Goal: Information Seeking & Learning: Learn about a topic

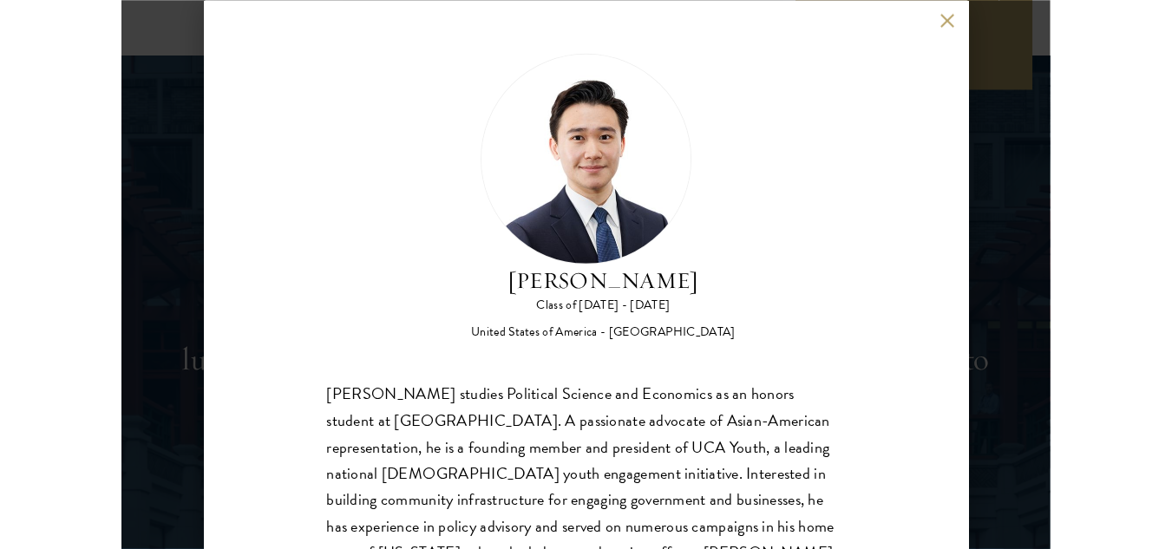
scroll to position [5369, 0]
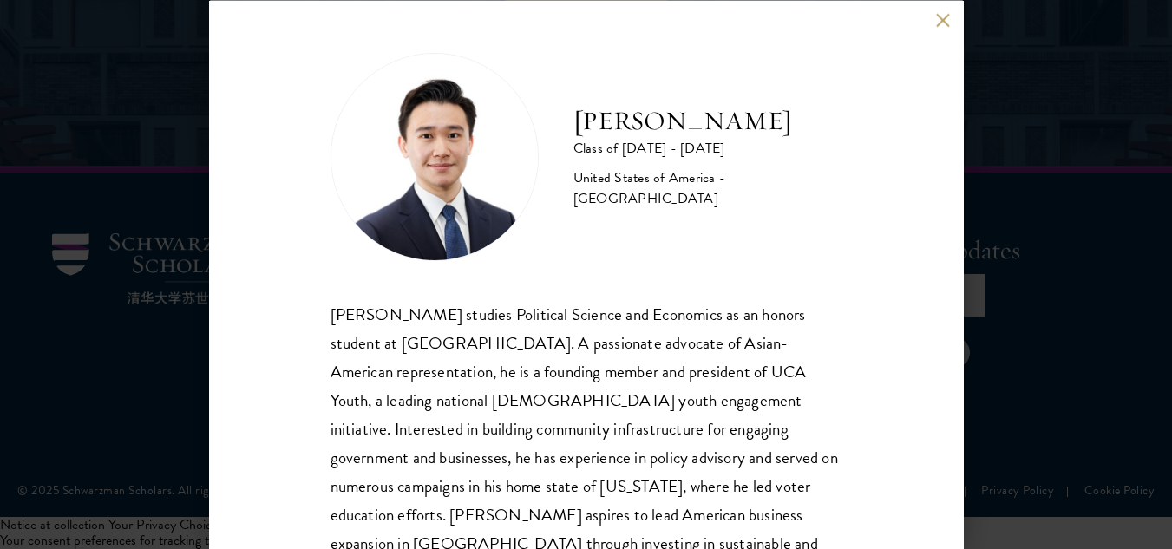
click at [916, 29] on div "William Li Class of 2024 - 2025 United States of America - Swarthmore College W…" at bounding box center [586, 274] width 755 height 549
click at [916, 16] on button at bounding box center [943, 20] width 15 height 15
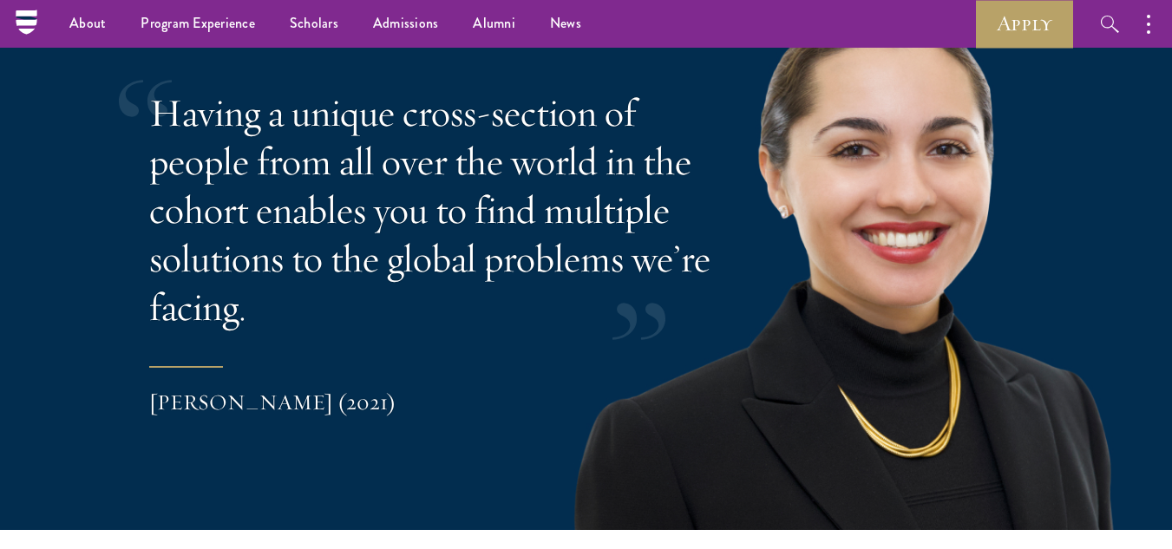
scroll to position [3520, 0]
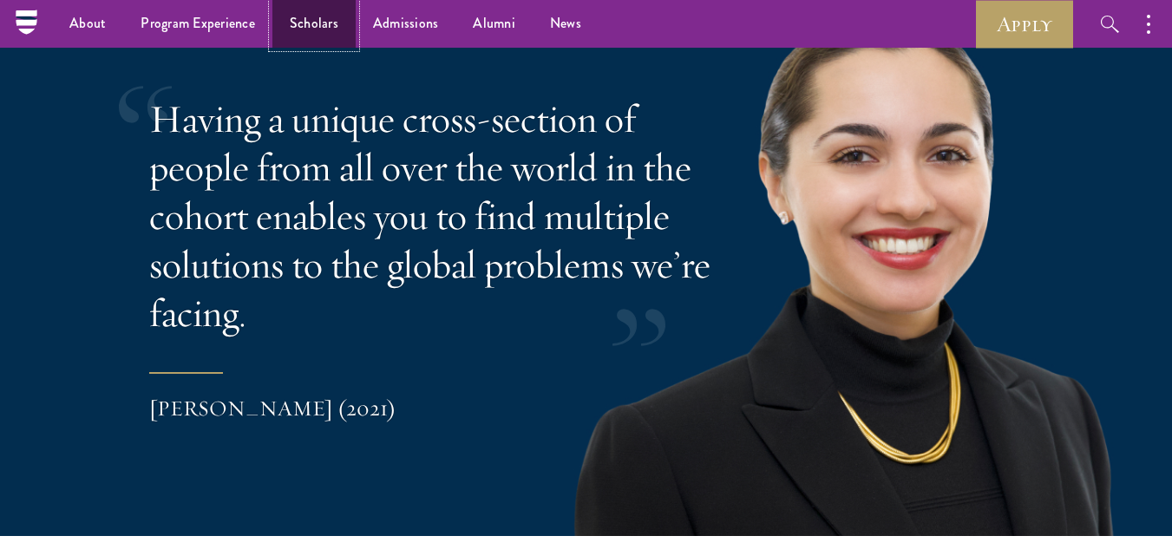
click at [320, 29] on link "Scholars" at bounding box center [313, 24] width 83 height 48
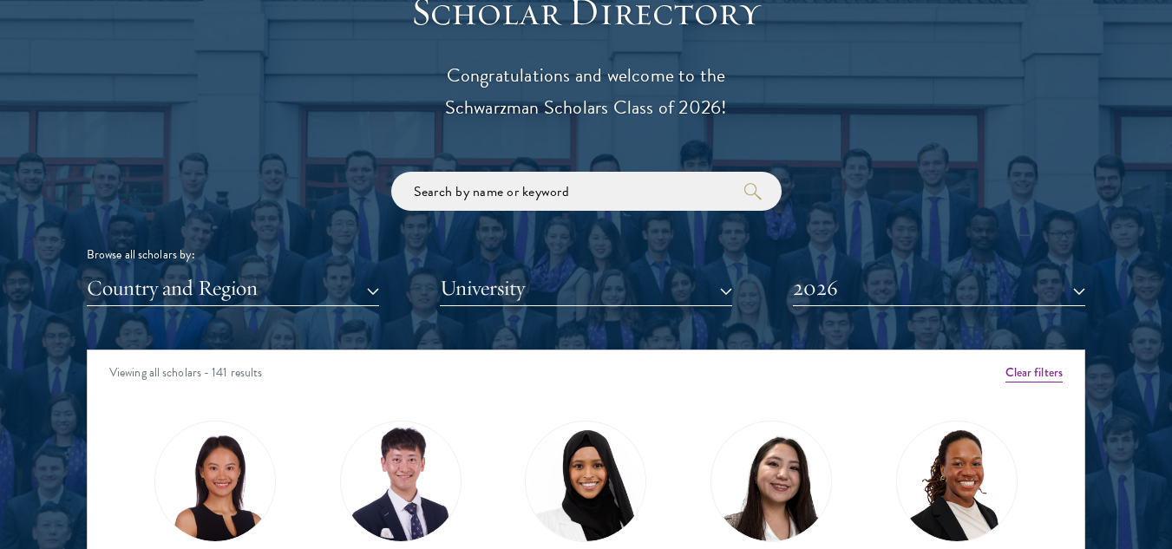
scroll to position [1919, 0]
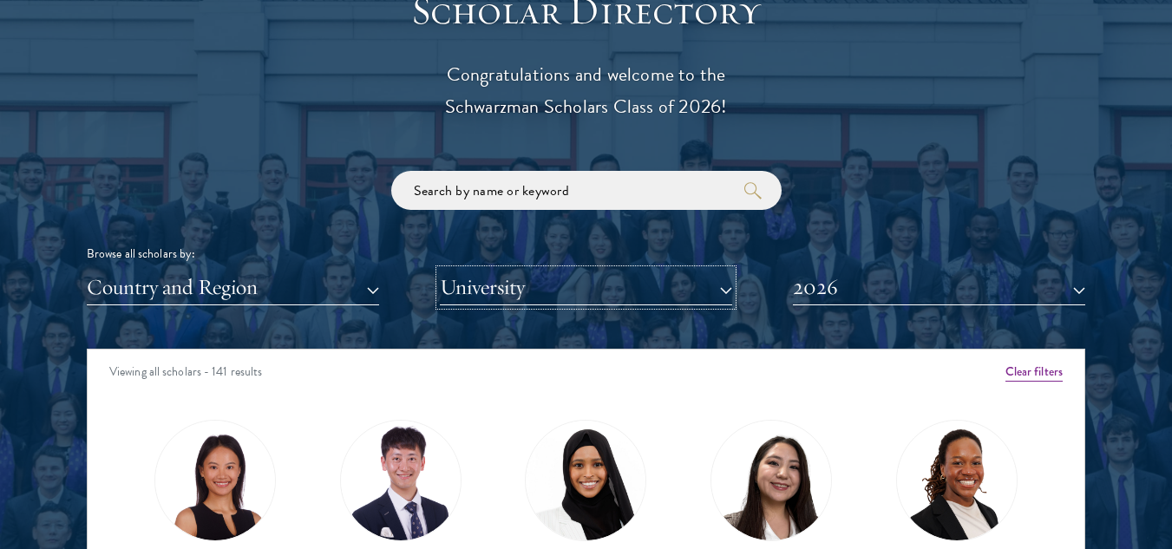
click at [697, 290] on button "University" at bounding box center [586, 288] width 292 height 36
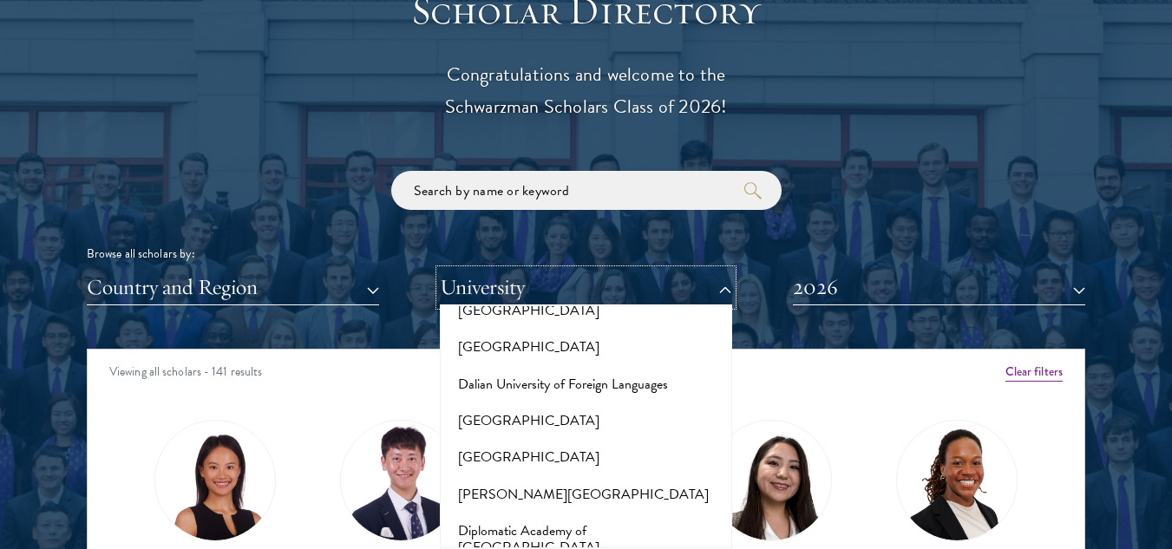
scroll to position [2870, 0]
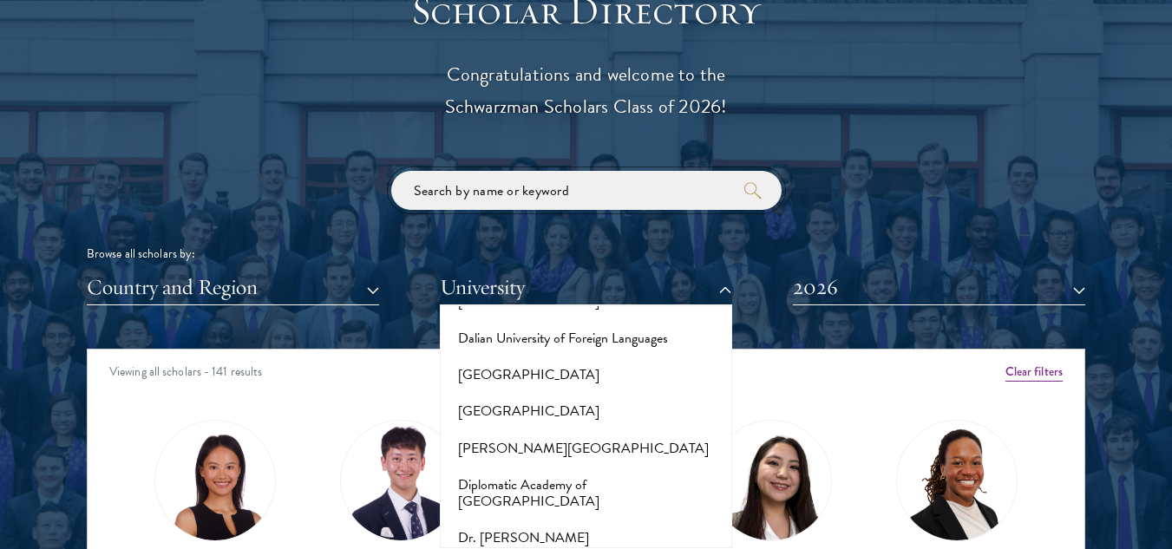
click at [492, 194] on input "search" at bounding box center [586, 190] width 390 height 39
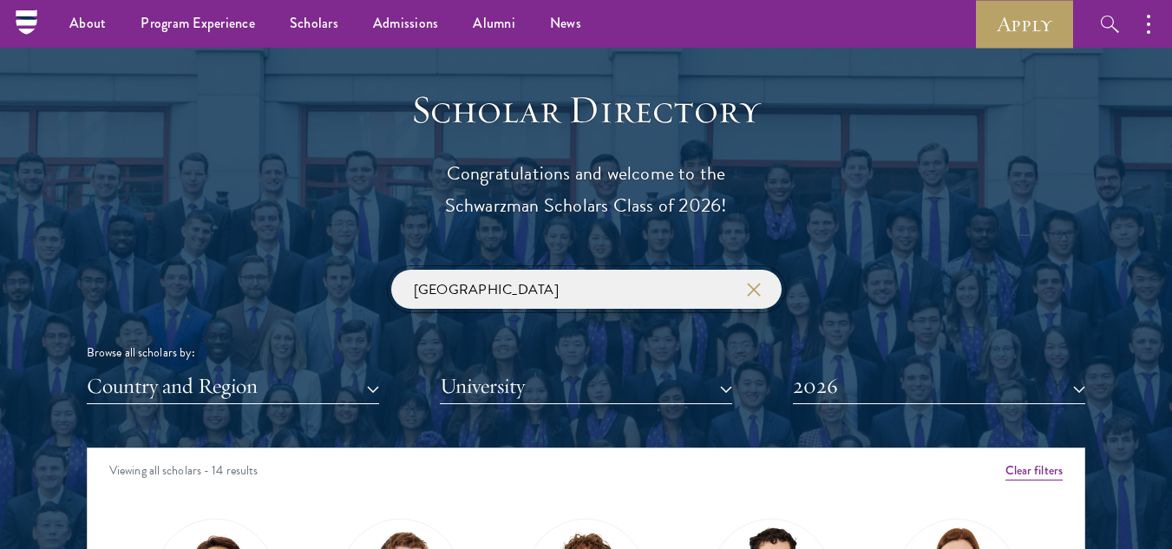
scroll to position [1788, 0]
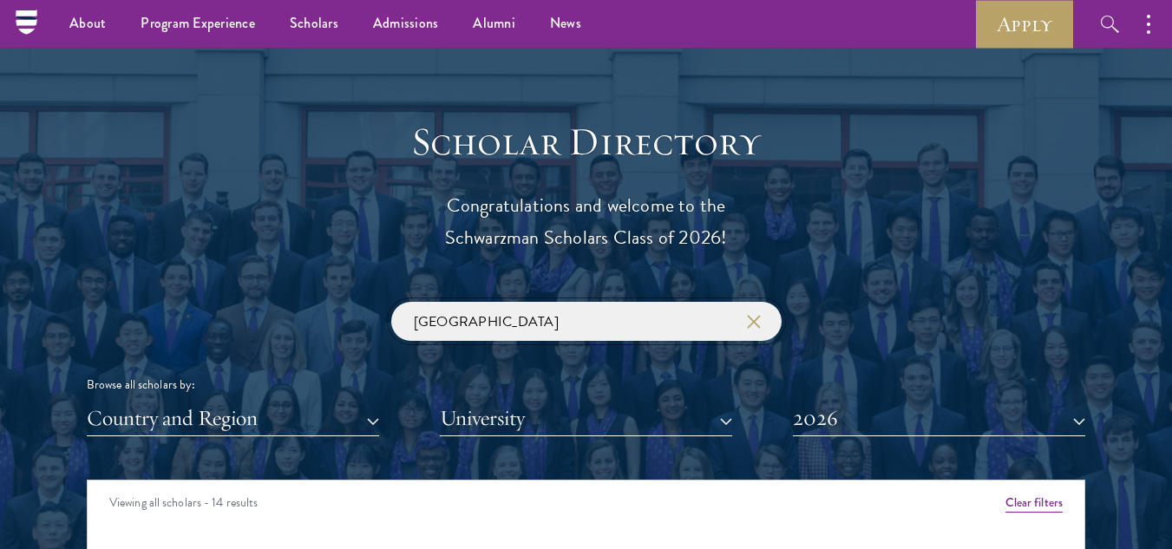
drag, startPoint x: 481, startPoint y: 317, endPoint x: 393, endPoint y: 318, distance: 88.5
click at [393, 318] on input "[GEOGRAPHIC_DATA]" at bounding box center [586, 321] width 390 height 39
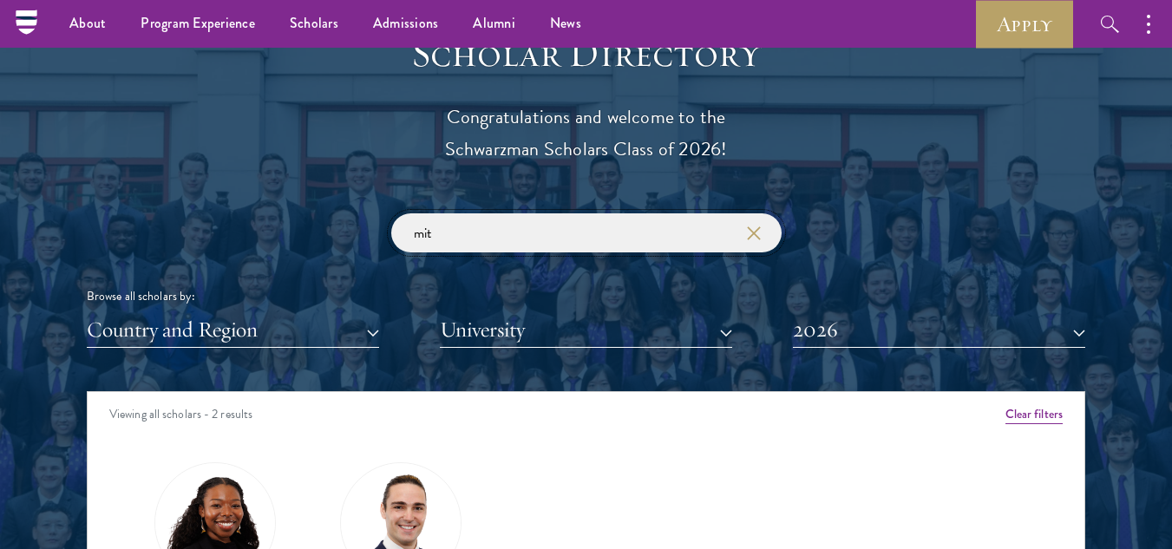
scroll to position [1828, 0]
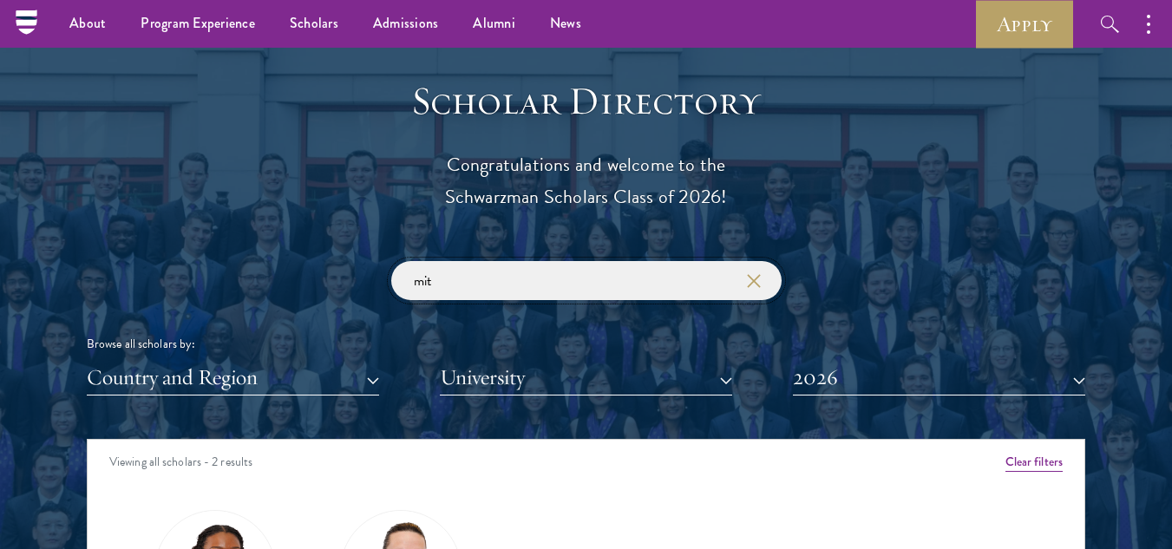
drag, startPoint x: 462, startPoint y: 280, endPoint x: 402, endPoint y: 278, distance: 59.9
click at [402, 278] on input "mit" at bounding box center [586, 280] width 390 height 39
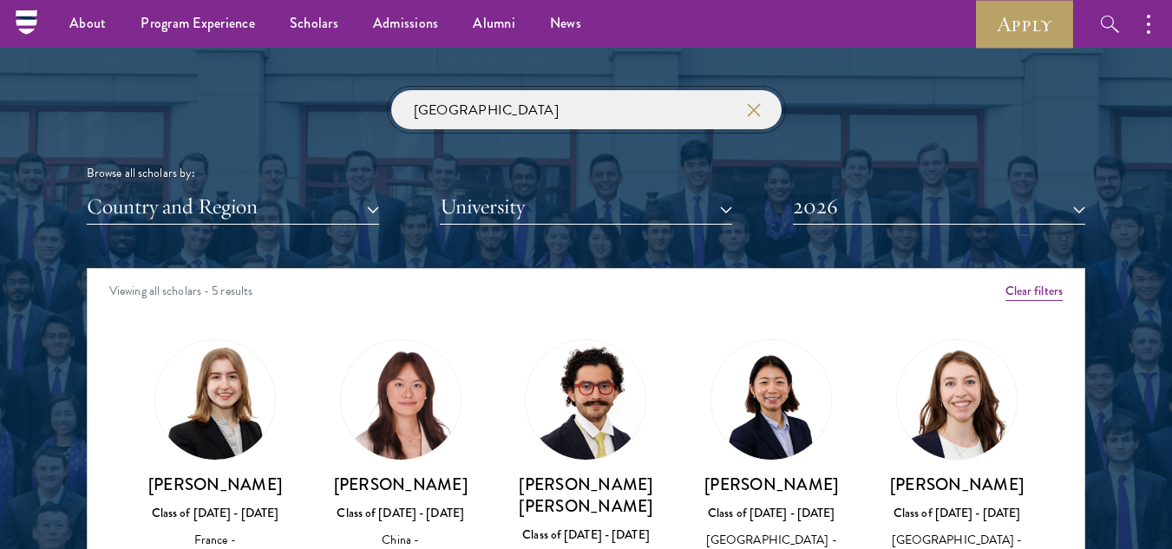
scroll to position [1986, 0]
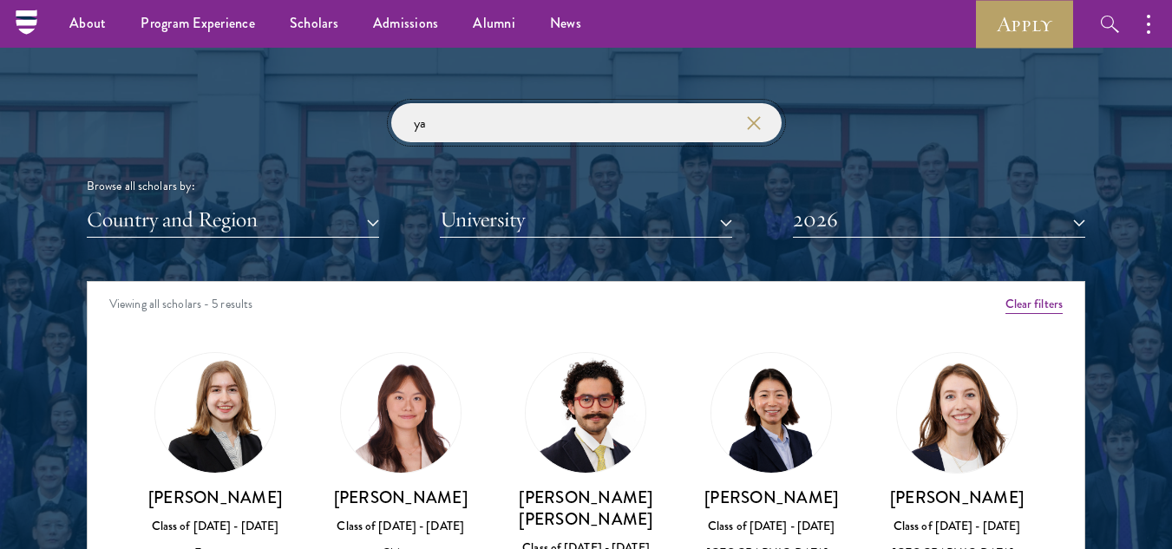
type input "y"
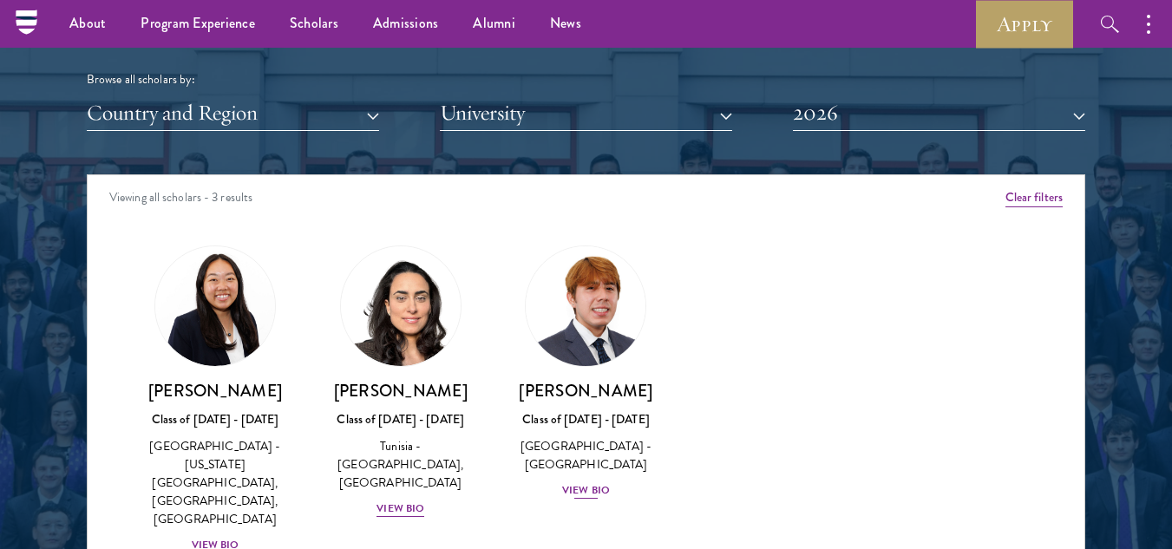
scroll to position [2089, 0]
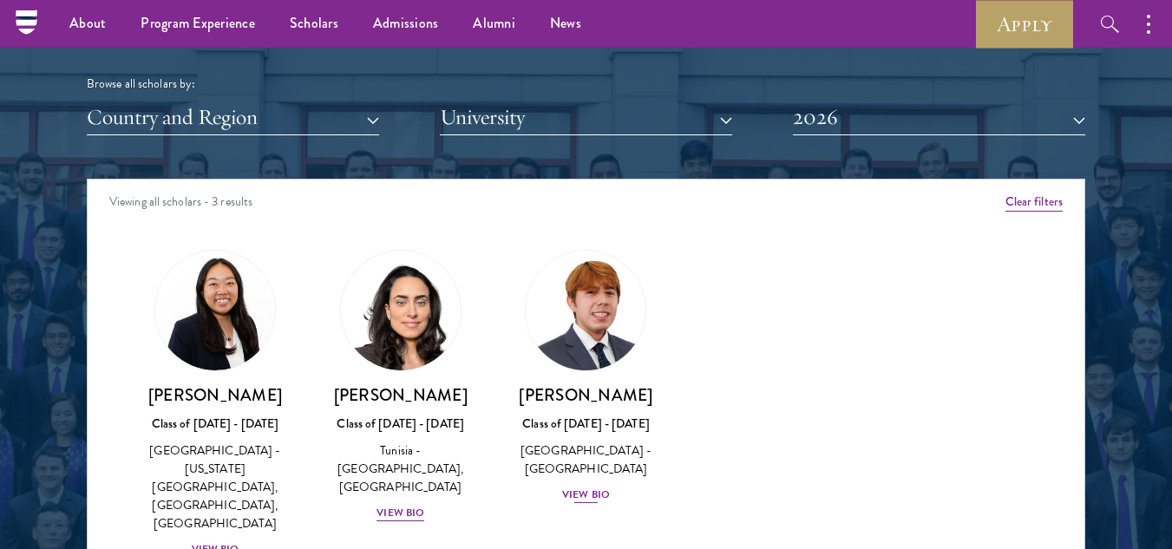
type input "[GEOGRAPHIC_DATA]"
click at [585, 497] on div "View Bio" at bounding box center [586, 495] width 48 height 16
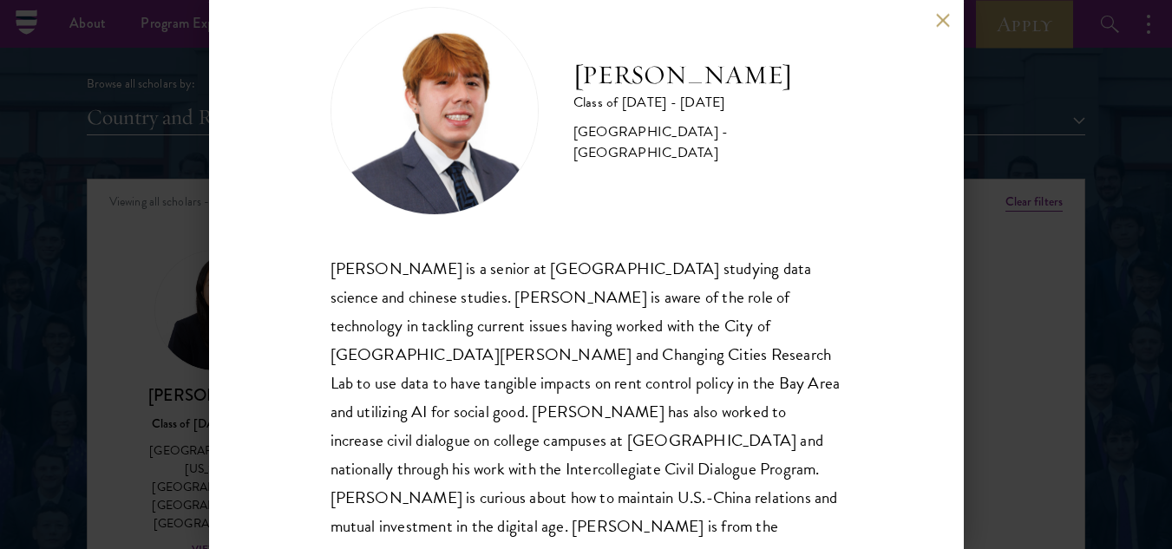
scroll to position [60, 0]
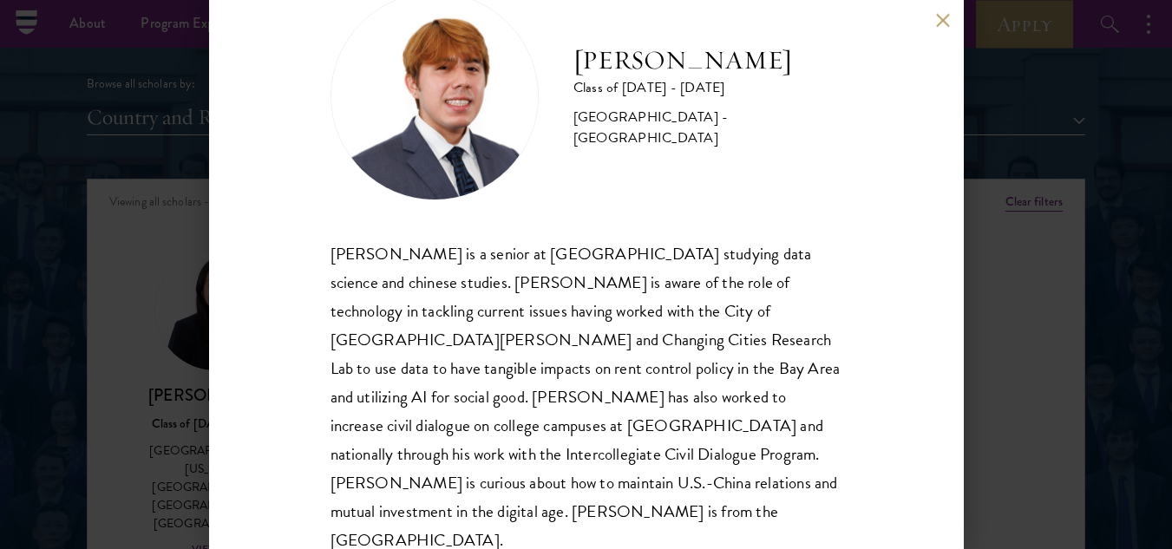
click at [1007, 340] on div "[PERSON_NAME] Class of [DATE] - [DATE] [GEOGRAPHIC_DATA] - [GEOGRAPHIC_DATA] [P…" at bounding box center [586, 274] width 1172 height 549
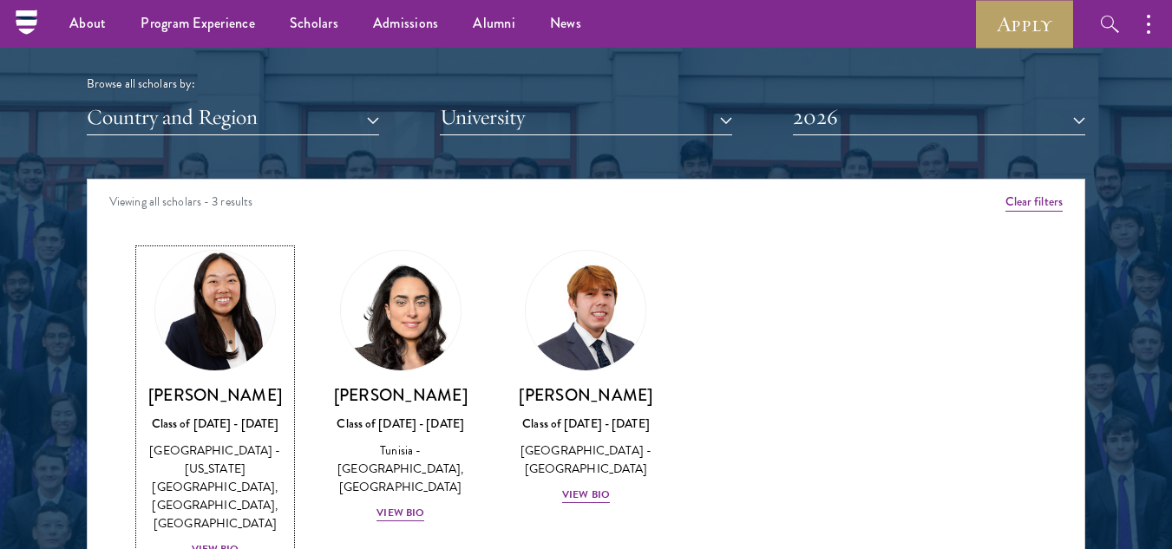
click at [213, 327] on img at bounding box center [215, 311] width 132 height 132
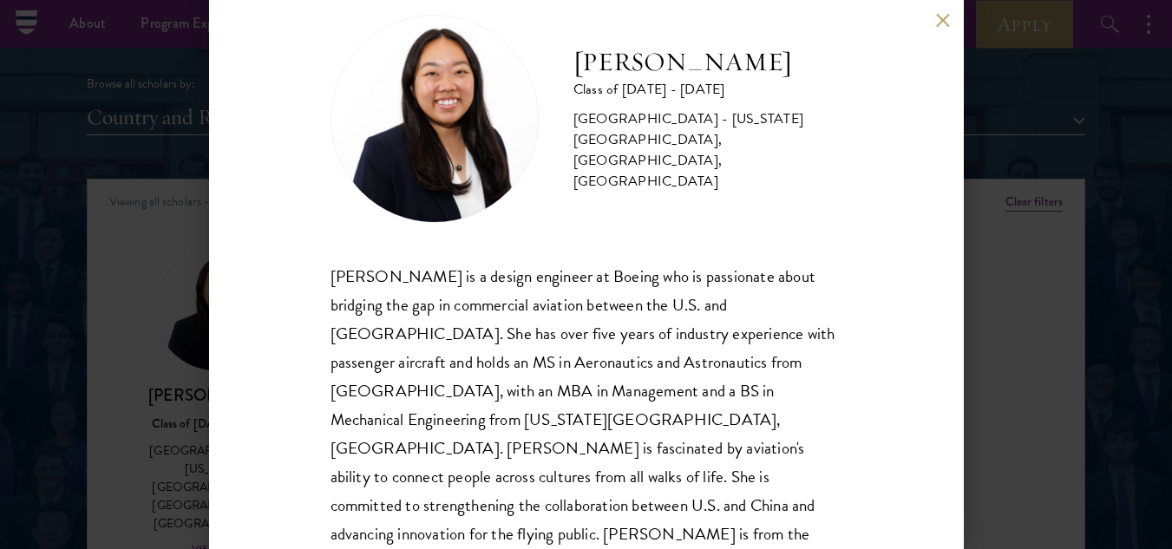
scroll to position [60, 0]
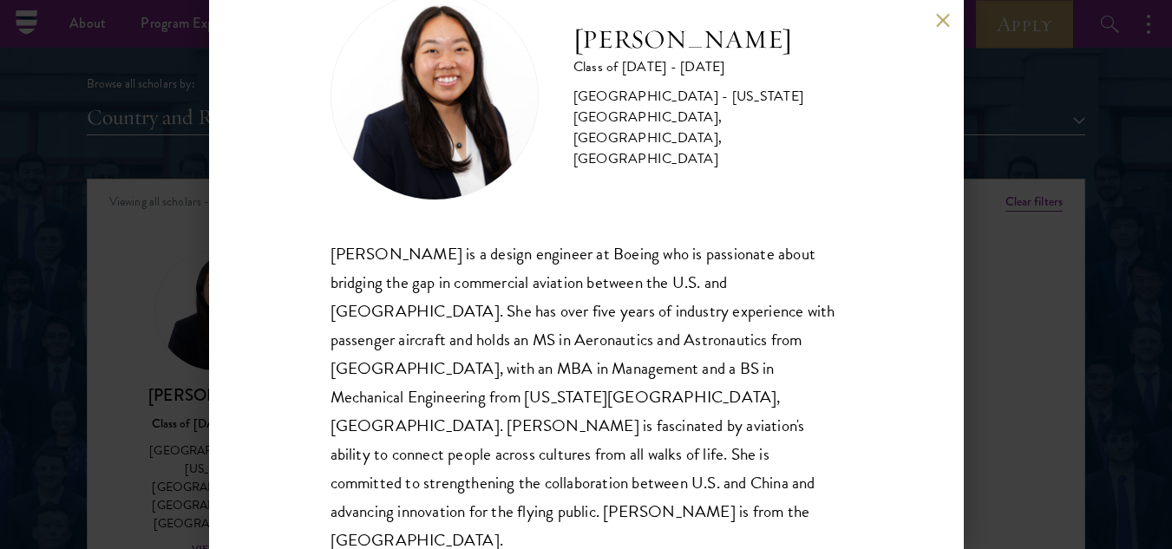
click at [943, 28] on div "[PERSON_NAME] Class of [DATE] - [DATE] [GEOGRAPHIC_DATA] - [US_STATE][GEOGRAPHI…" at bounding box center [586, 274] width 755 height 549
click at [945, 12] on div "[PERSON_NAME] Class of [DATE] - [DATE] [GEOGRAPHIC_DATA] - [US_STATE][GEOGRAPHI…" at bounding box center [586, 274] width 755 height 549
click at [942, 18] on button at bounding box center [943, 20] width 15 height 15
